Goal: Task Accomplishment & Management: Use online tool/utility

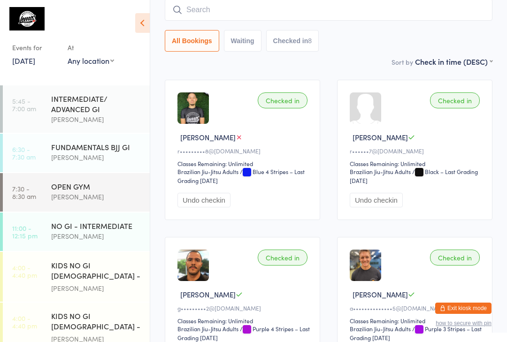
click at [35, 56] on link "[DATE]" at bounding box center [23, 60] width 23 height 10
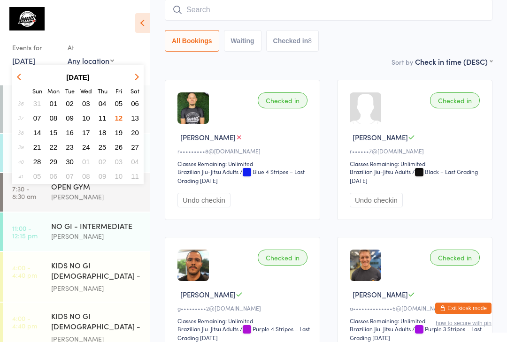
click at [138, 117] on span "13" at bounding box center [135, 118] width 8 height 8
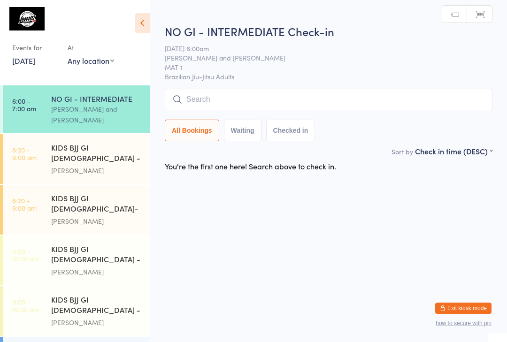
click at [284, 97] on input "search" at bounding box center [329, 100] width 328 height 22
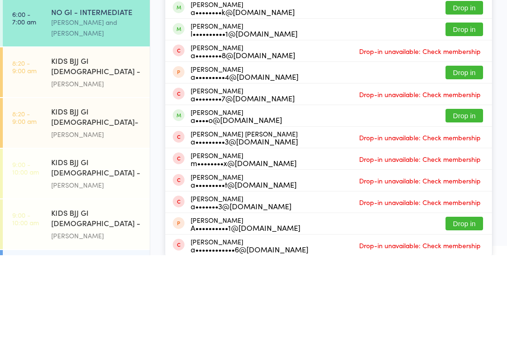
type input "[PERSON_NAME]"
click at [472, 27] on button "Drop in" at bounding box center [464, 30] width 38 height 14
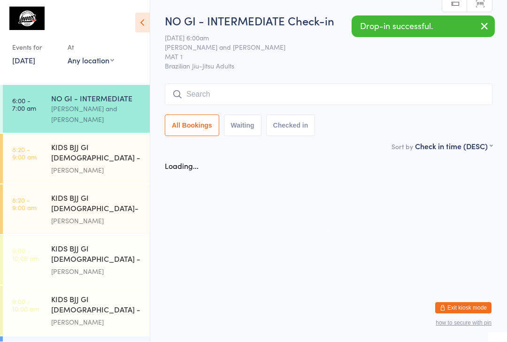
scroll to position [0, 0]
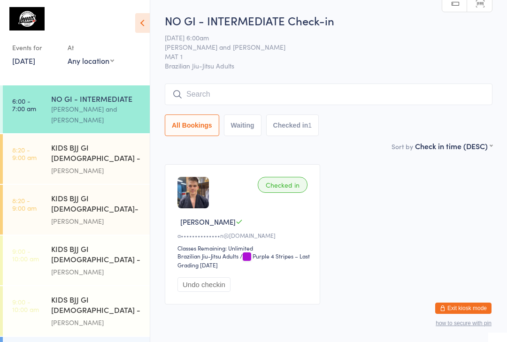
click at [372, 100] on input "search" at bounding box center [329, 95] width 328 height 22
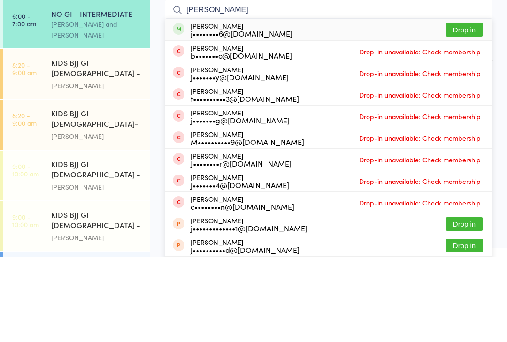
type input "[PERSON_NAME]"
click at [467, 108] on button "Drop in" at bounding box center [464, 115] width 38 height 14
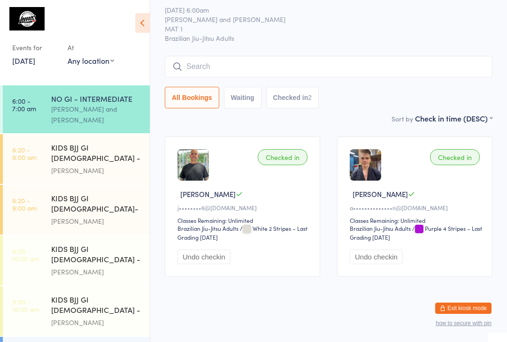
click at [338, 42] on div "NO GI - INTERMEDIATE Check-in [DATE] 6:00am [PERSON_NAME] and [PERSON_NAME] MAT…" at bounding box center [329, 49] width 328 height 128
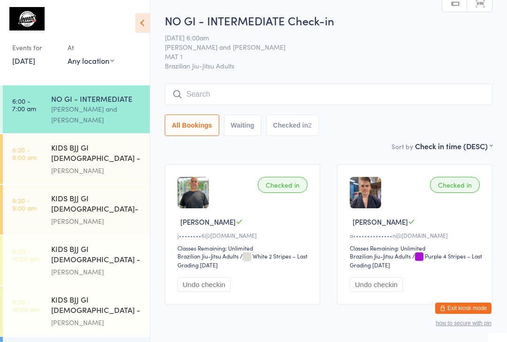
scroll to position [1, 0]
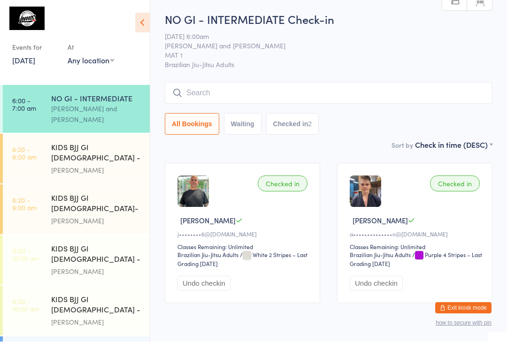
click at [365, 87] on input "search" at bounding box center [329, 94] width 328 height 22
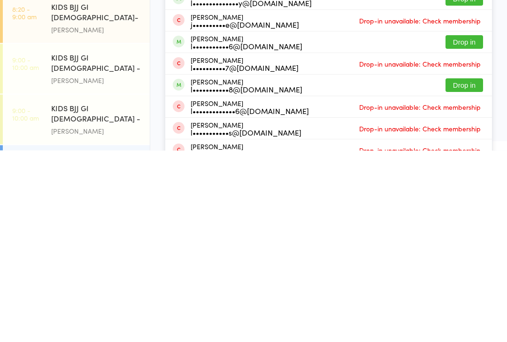
scroll to position [55, 0]
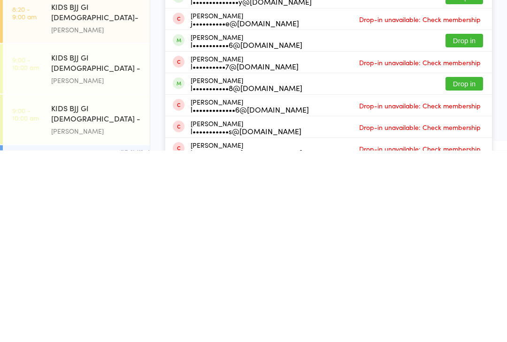
type input "[PERSON_NAME]"
click at [466, 269] on button "Drop in" at bounding box center [464, 276] width 38 height 14
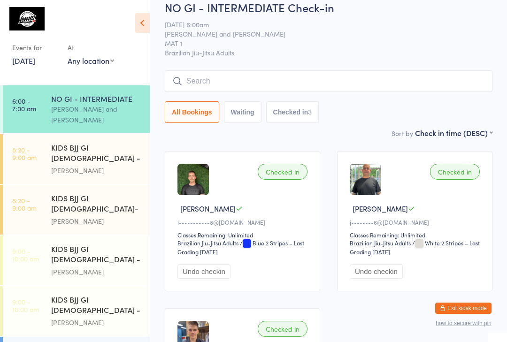
scroll to position [0, 0]
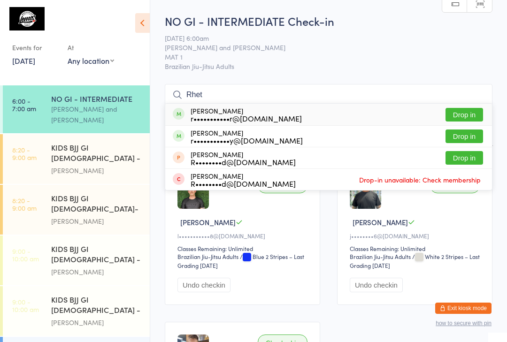
type input "Rhet"
click at [467, 113] on button "Drop in" at bounding box center [464, 115] width 38 height 14
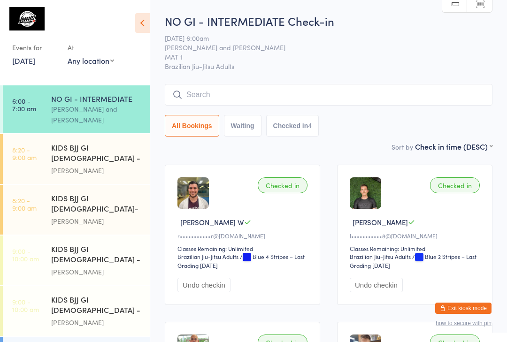
click at [238, 87] on input "search" at bounding box center [329, 95] width 328 height 22
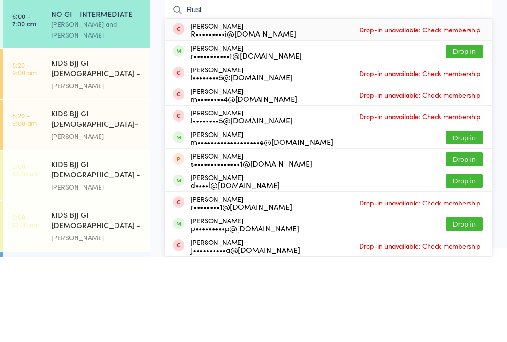
type input "Rust"
click at [475, 130] on button "Drop in" at bounding box center [464, 137] width 38 height 14
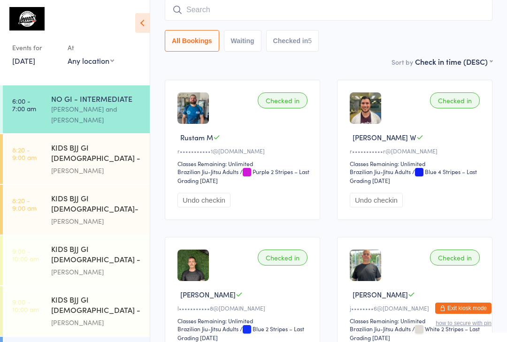
click at [335, 17] on input "search" at bounding box center [329, 10] width 328 height 22
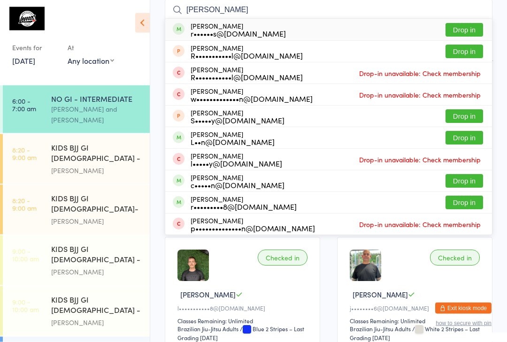
type input "[PERSON_NAME]"
click at [466, 28] on button "Drop in" at bounding box center [464, 30] width 38 height 14
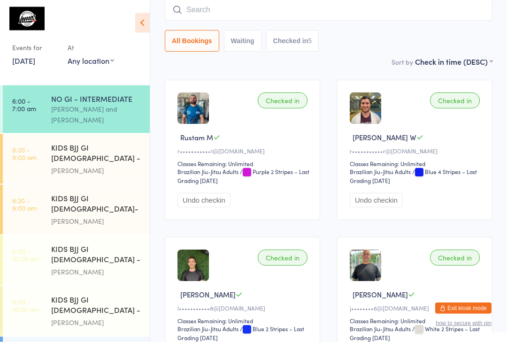
scroll to position [85, 0]
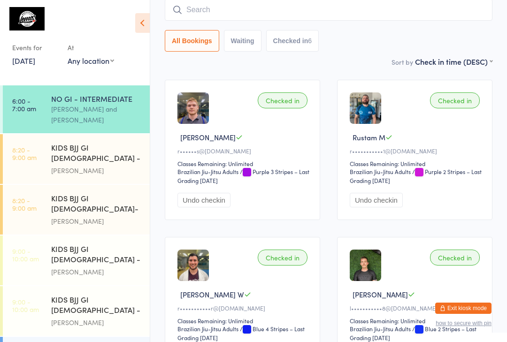
click at [256, 21] on input "search" at bounding box center [329, 10] width 328 height 22
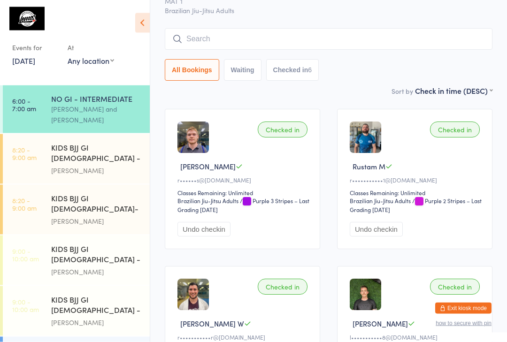
scroll to position [0, 0]
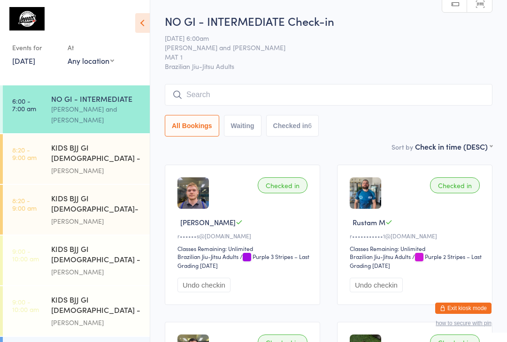
click at [276, 97] on input "search" at bounding box center [329, 95] width 328 height 22
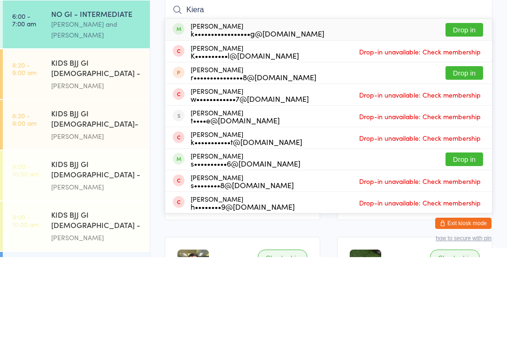
type input "Kiera"
click at [473, 108] on button "Drop in" at bounding box center [464, 115] width 38 height 14
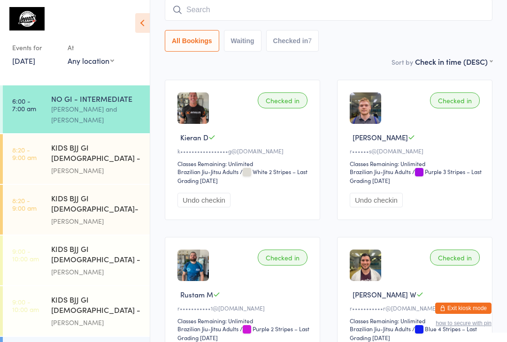
click at [336, 13] on input "search" at bounding box center [329, 10] width 328 height 22
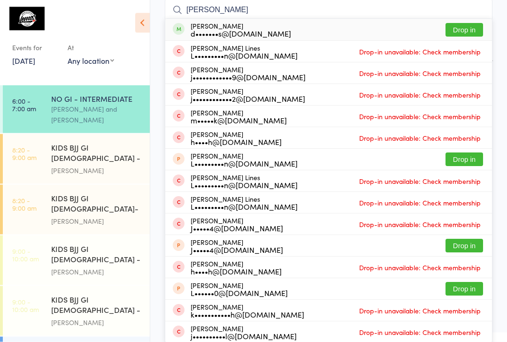
type input "[PERSON_NAME]"
click at [473, 31] on button "Drop in" at bounding box center [464, 30] width 38 height 14
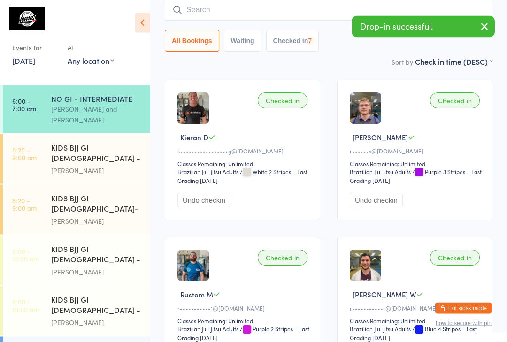
scroll to position [85, 0]
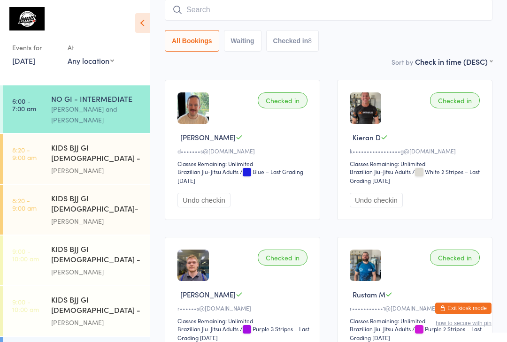
click at [262, 19] on input "search" at bounding box center [329, 10] width 328 height 22
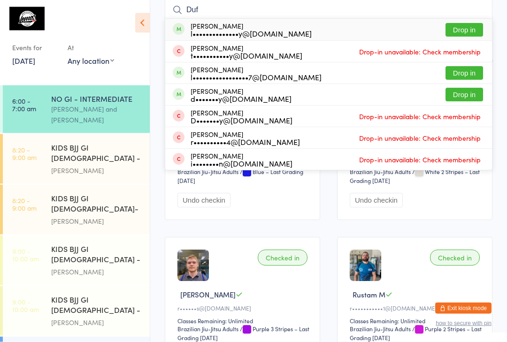
type input "Duf"
click at [464, 30] on button "Drop in" at bounding box center [464, 30] width 38 height 14
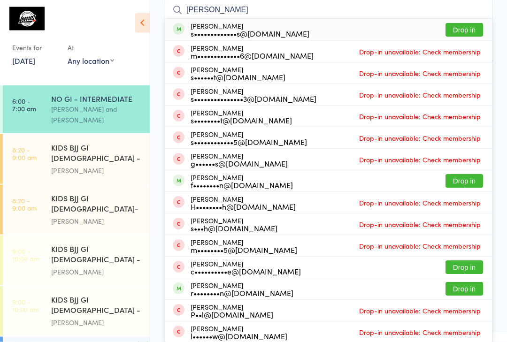
type input "[PERSON_NAME]"
click at [463, 32] on button "Drop in" at bounding box center [464, 30] width 38 height 14
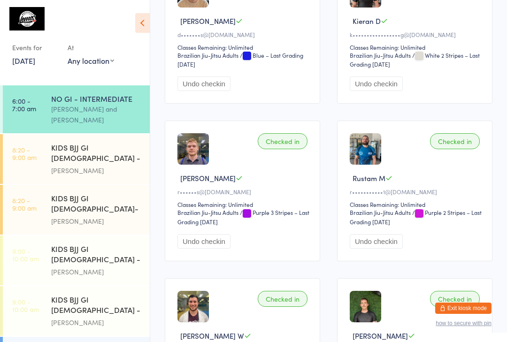
scroll to position [0, 0]
